Goal: Register for event/course

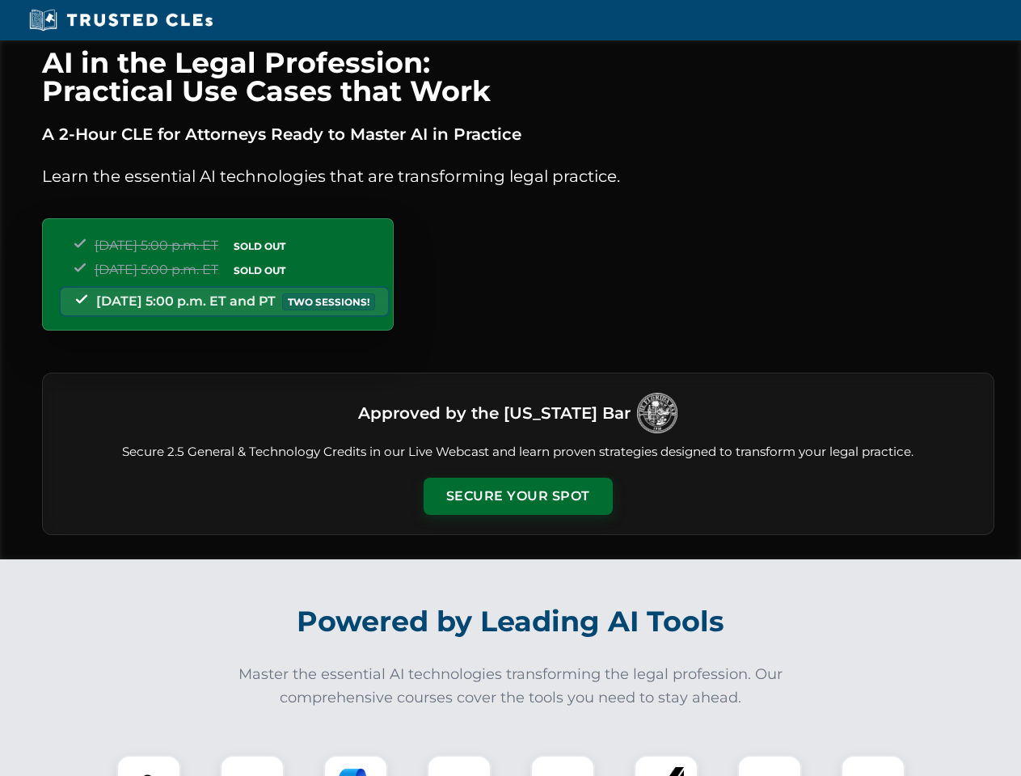
click at [517, 496] on button "Secure Your Spot" at bounding box center [517, 496] width 189 height 37
click at [149, 765] on img at bounding box center [148, 787] width 47 height 47
click at [252, 765] on div at bounding box center [252, 787] width 65 height 65
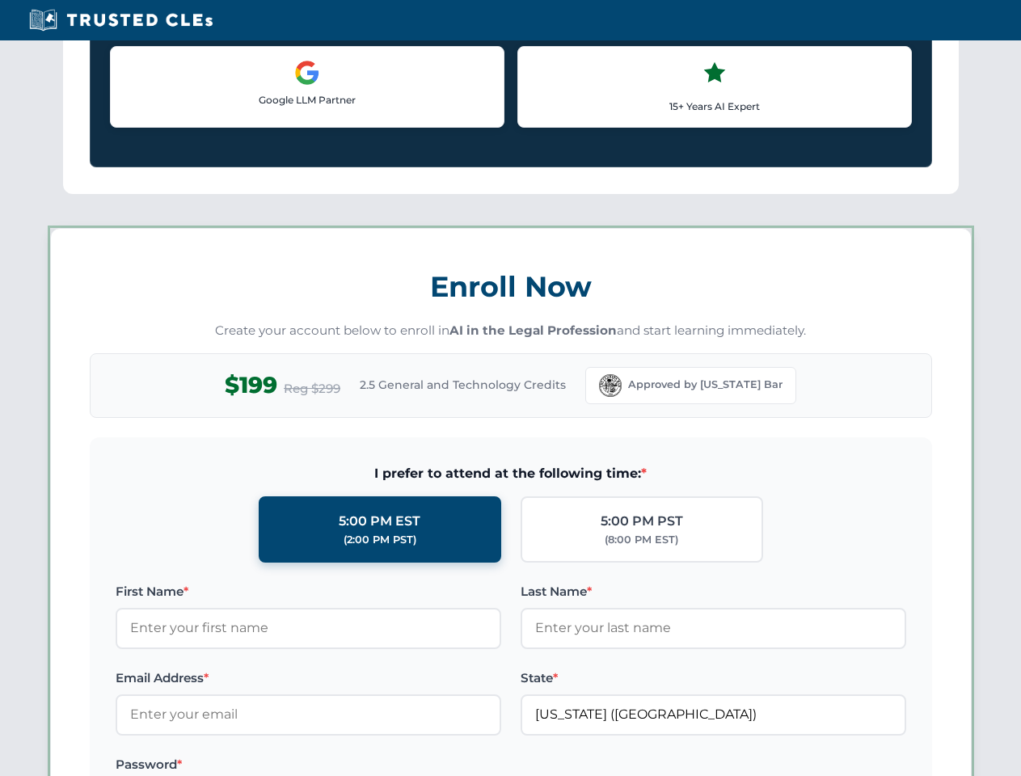
click at [459, 765] on label "Password *" at bounding box center [308, 764] width 385 height 19
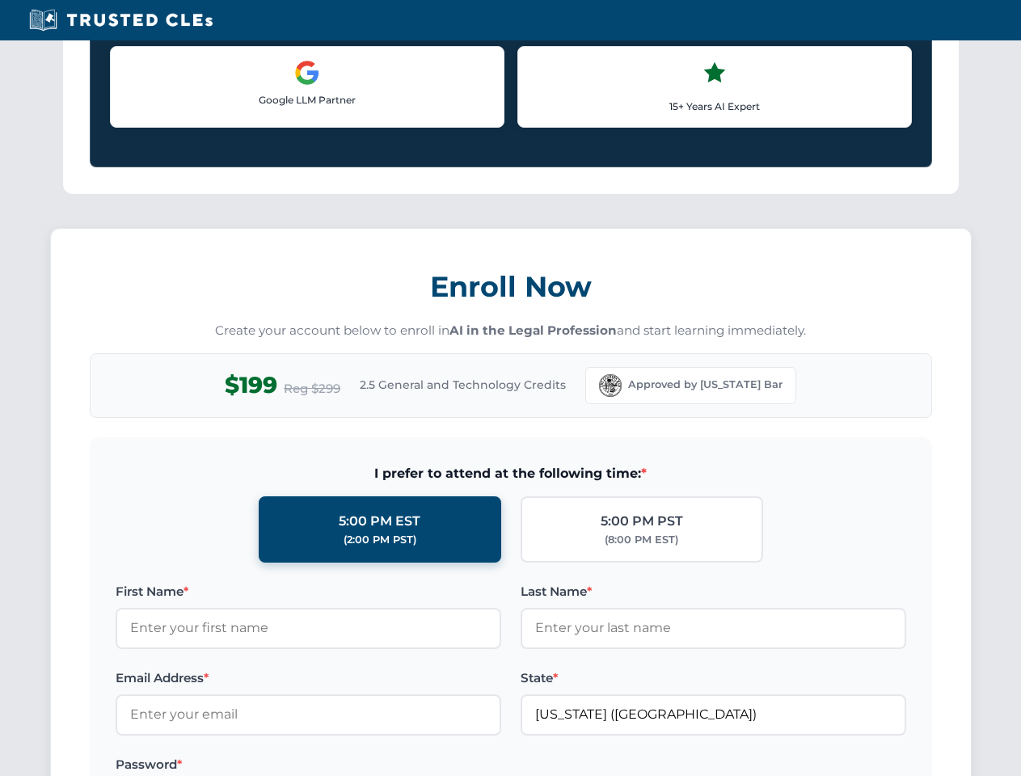
scroll to position [1586, 0]
